Goal: Transaction & Acquisition: Purchase product/service

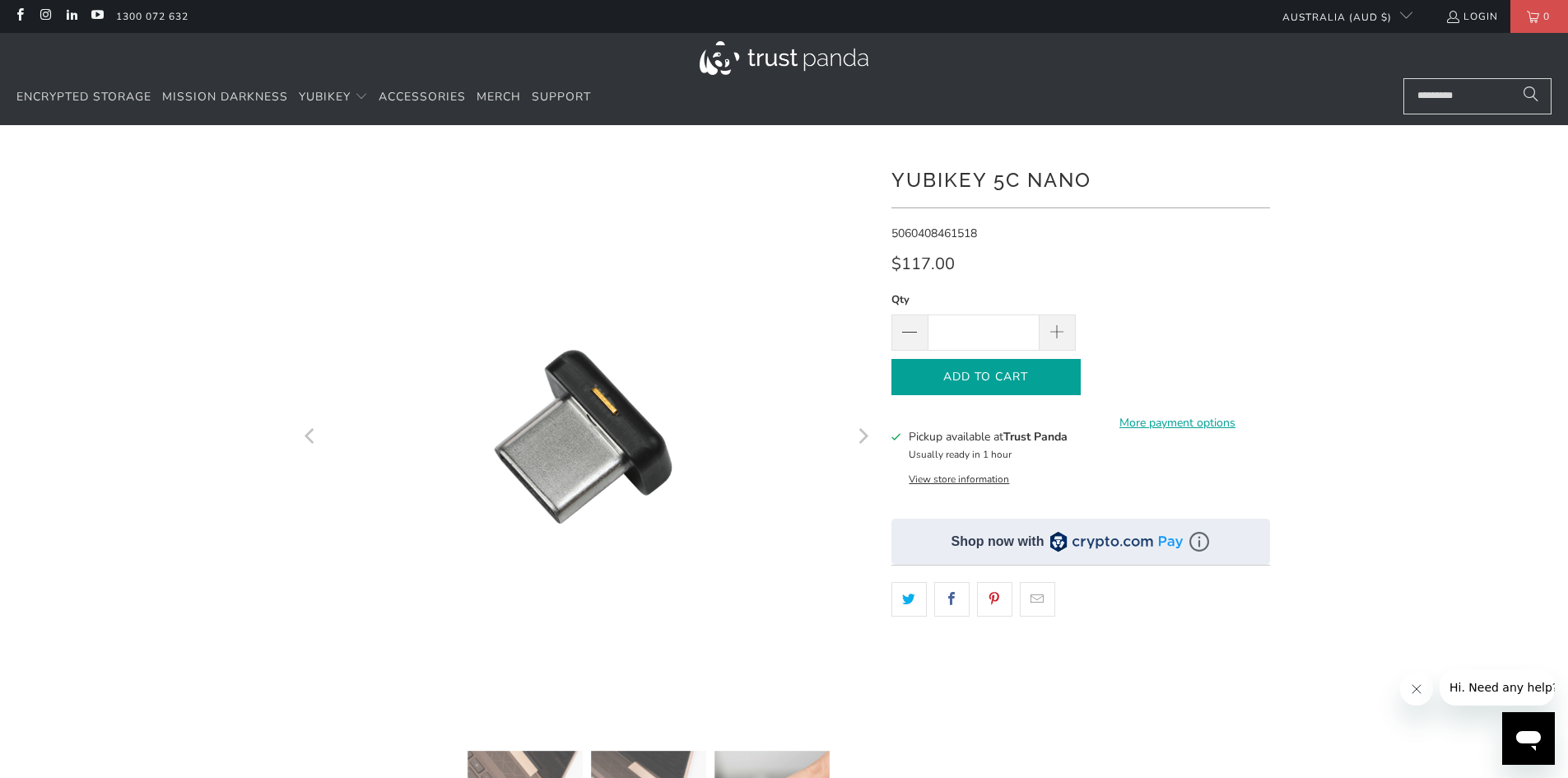
click at [991, 385] on icon "button" at bounding box center [986, 377] width 26 height 26
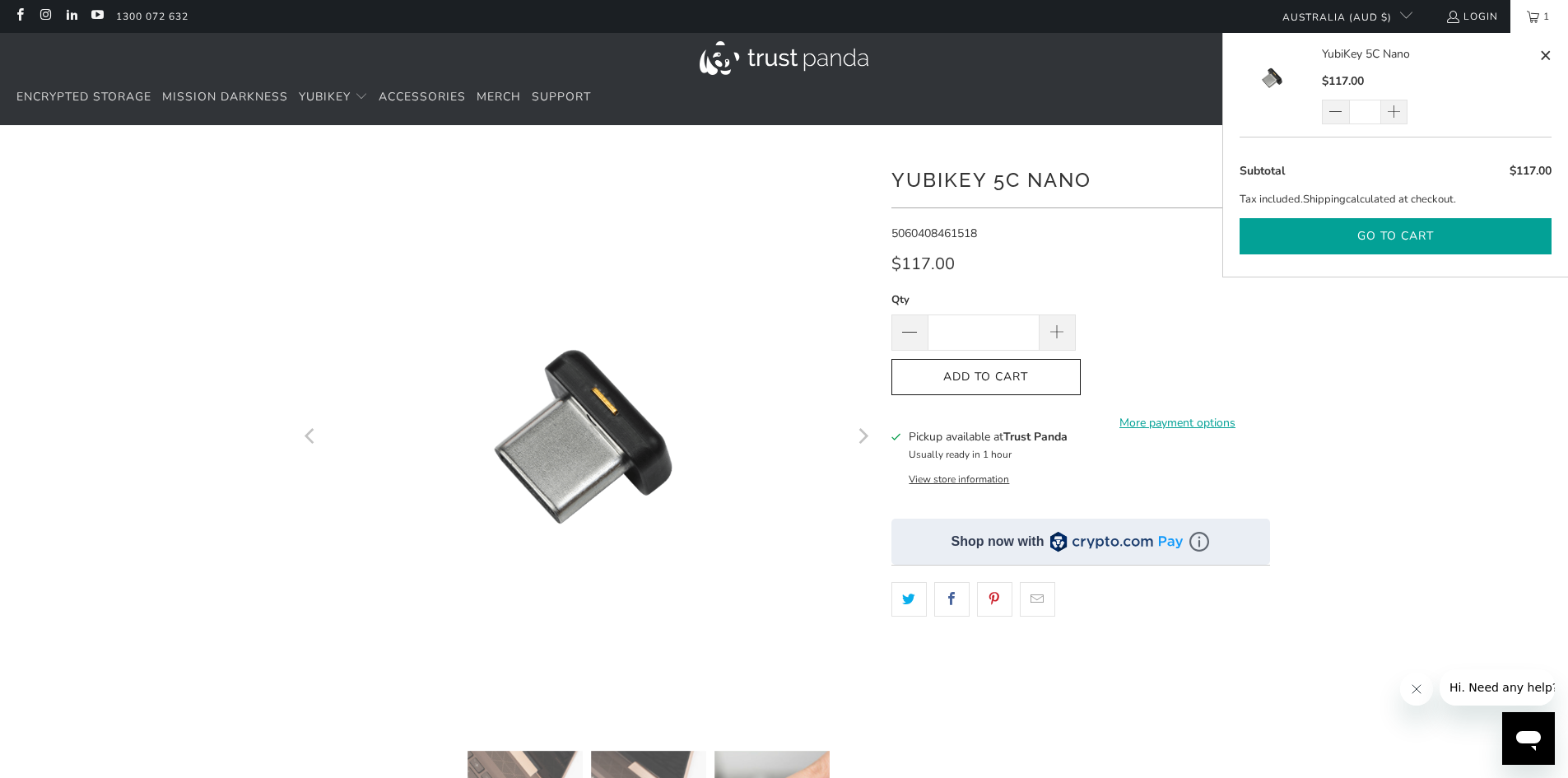
click at [1413, 234] on button "Go to cart" at bounding box center [1395, 237] width 312 height 37
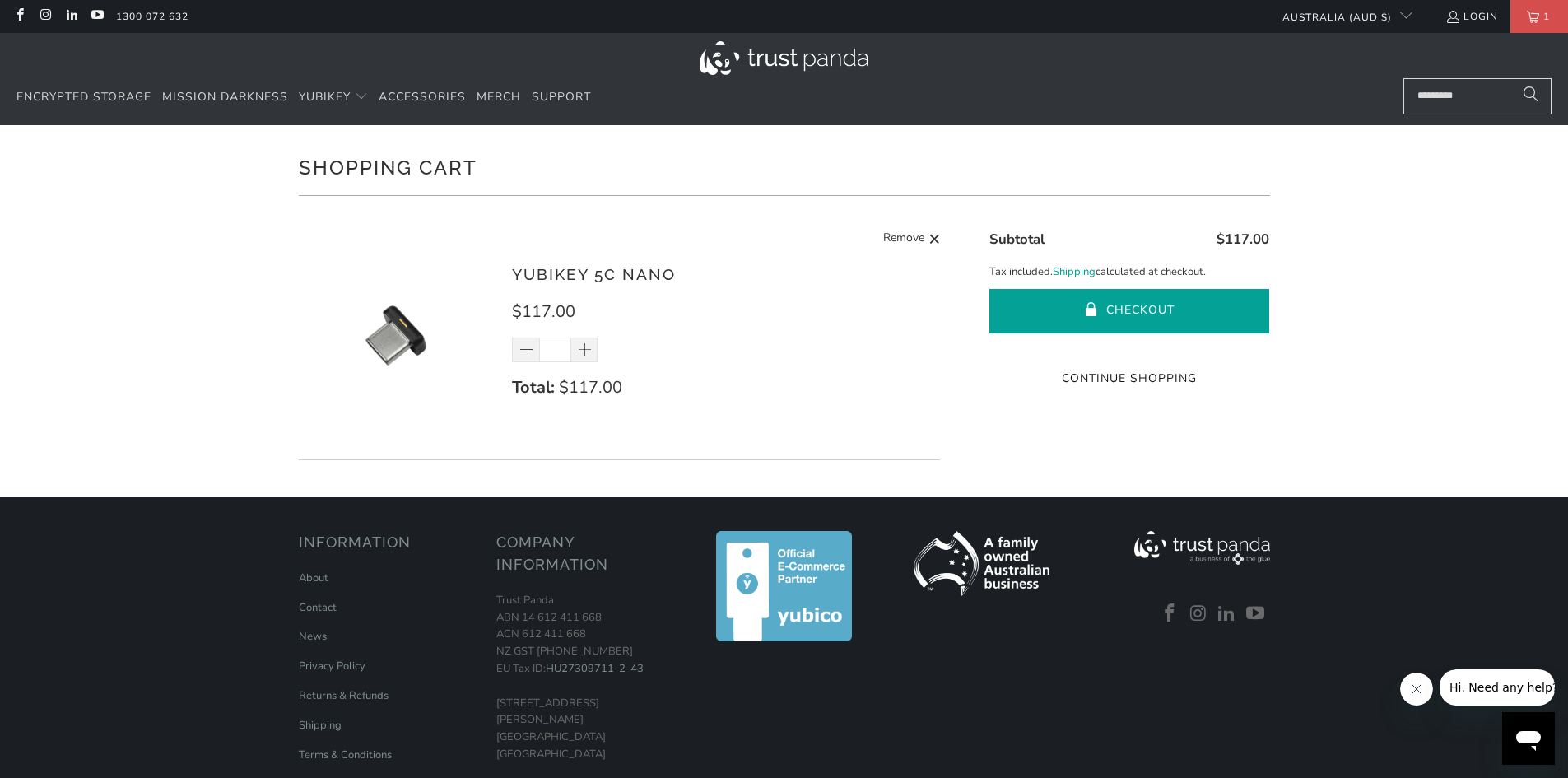
click at [1123, 305] on button "Checkout" at bounding box center [1129, 311] width 280 height 44
